Goal: Task Accomplishment & Management: Manage account settings

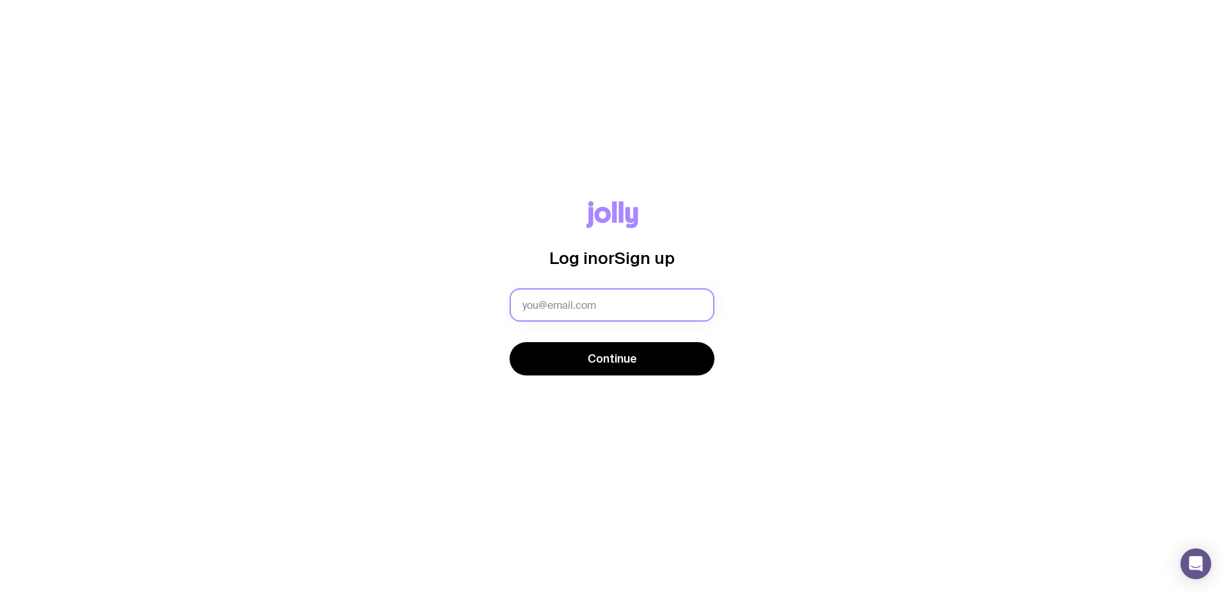
click at [548, 306] on input "text" at bounding box center [612, 304] width 205 height 33
click at [612, 298] on input "[PERSON_NAME][EMAIL_ADDRESS][DOMAIN_NAME]" at bounding box center [612, 304] width 205 height 33
click at [616, 297] on input "[PERSON_NAME][EMAIL_ADDRESS][DOMAIN_NAME]" at bounding box center [612, 304] width 205 height 33
click at [616, 296] on input "[PERSON_NAME][EMAIL_ADDRESS][DOMAIN_NAME]" at bounding box center [612, 304] width 205 height 33
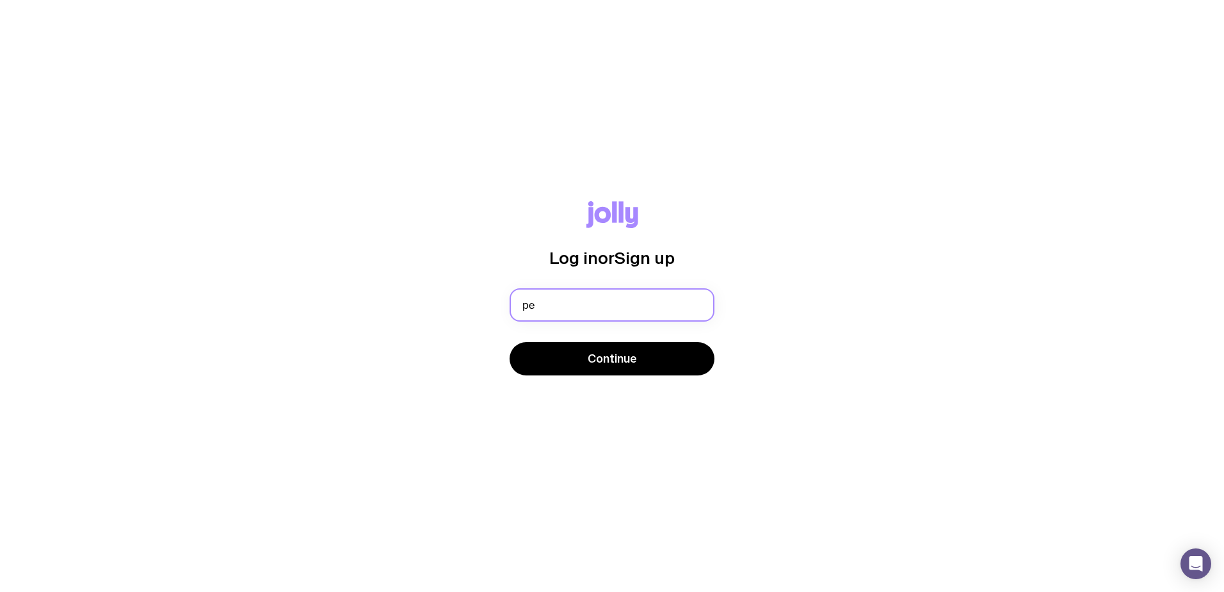
type input "[EMAIL_ADDRESS][DOMAIN_NAME]"
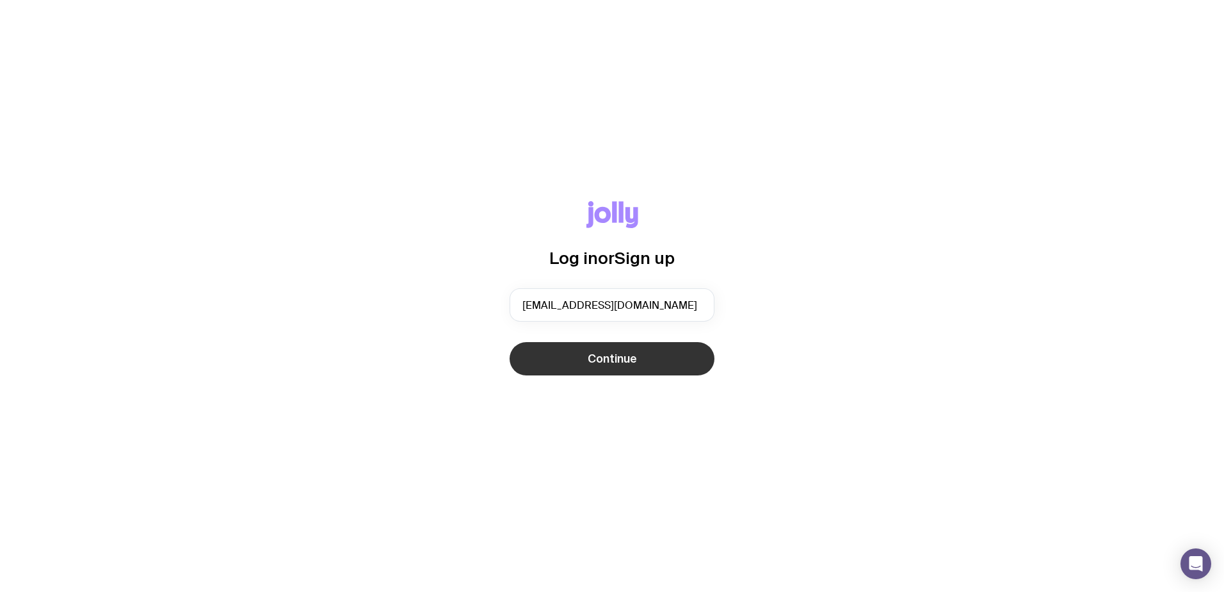
click at [635, 358] on span "Continue" at bounding box center [612, 358] width 49 height 15
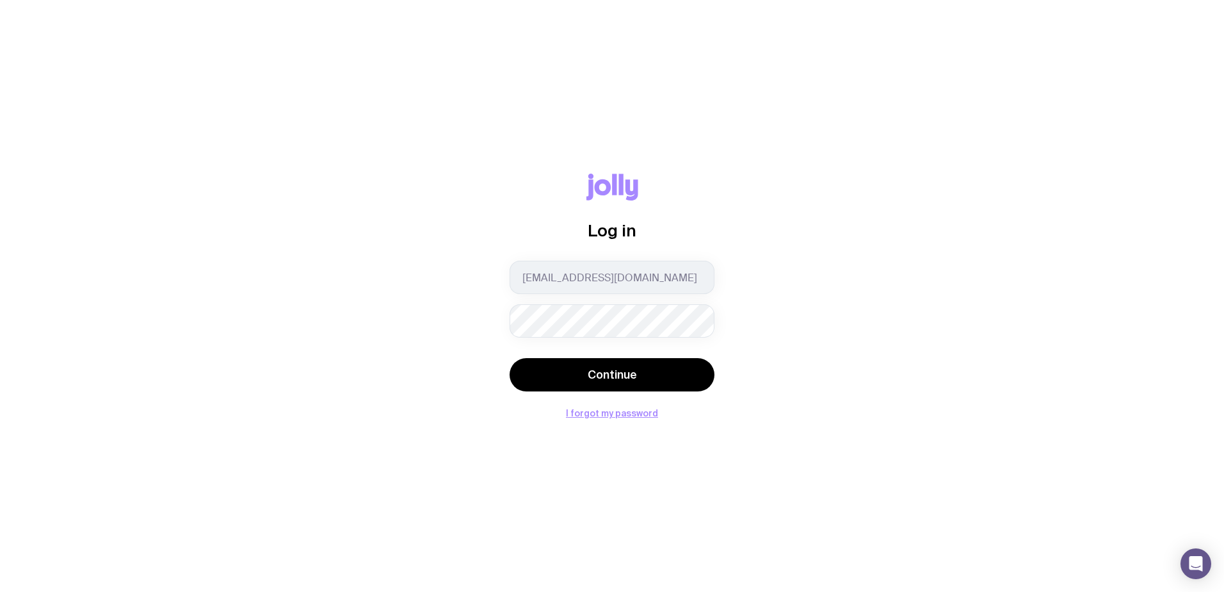
drag, startPoint x: 482, startPoint y: 381, endPoint x: 497, endPoint y: 376, distance: 16.0
click at [482, 381] on div "Log in [EMAIL_ADDRESS][DOMAIN_NAME] Continue I forgot my password" at bounding box center [612, 295] width 1163 height 244
click at [545, 371] on button "Continue" at bounding box center [612, 374] width 205 height 33
